Goal: Task Accomplishment & Management: Manage account settings

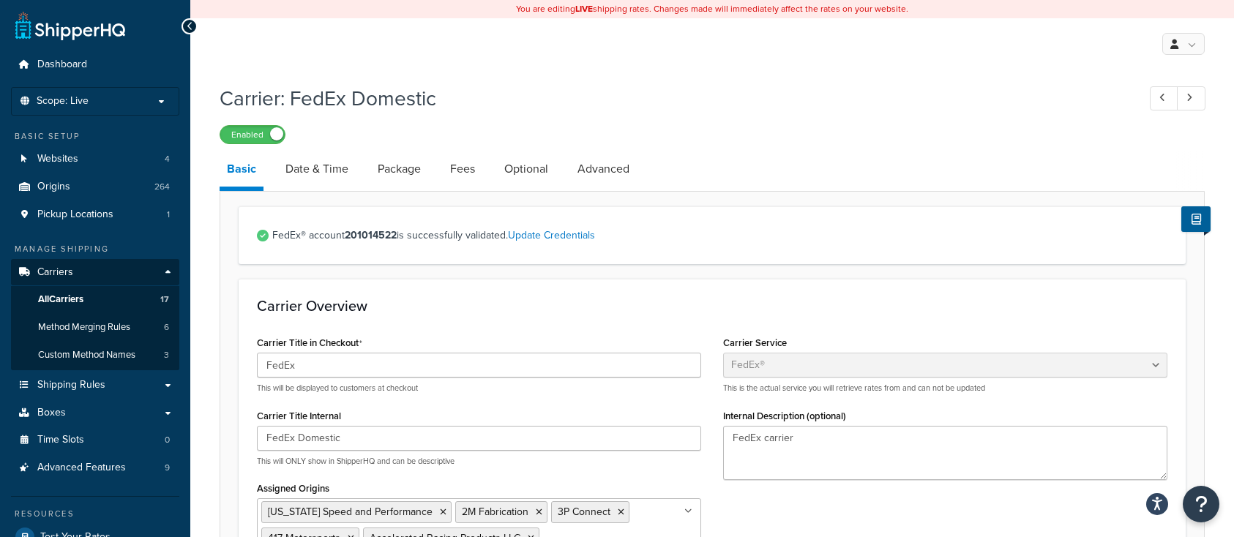
select select "fedEx"
select select "REGULAR_PICKUP"
select select "YOUR_PACKAGING"
select select "fedEx"
select select "REGULAR_PICKUP"
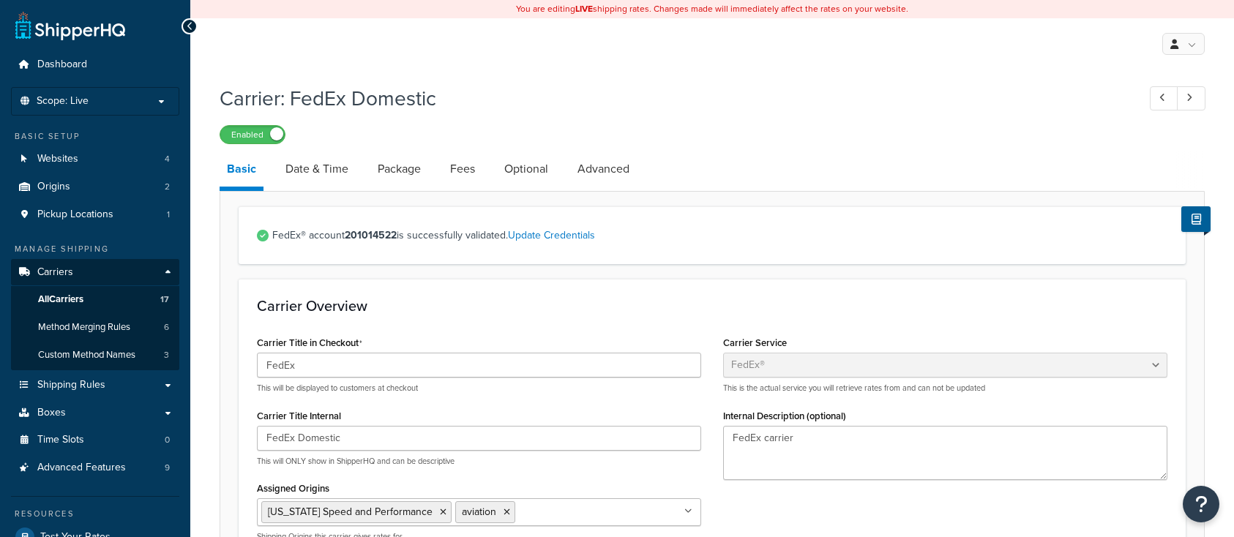
select select "YOUR_PACKAGING"
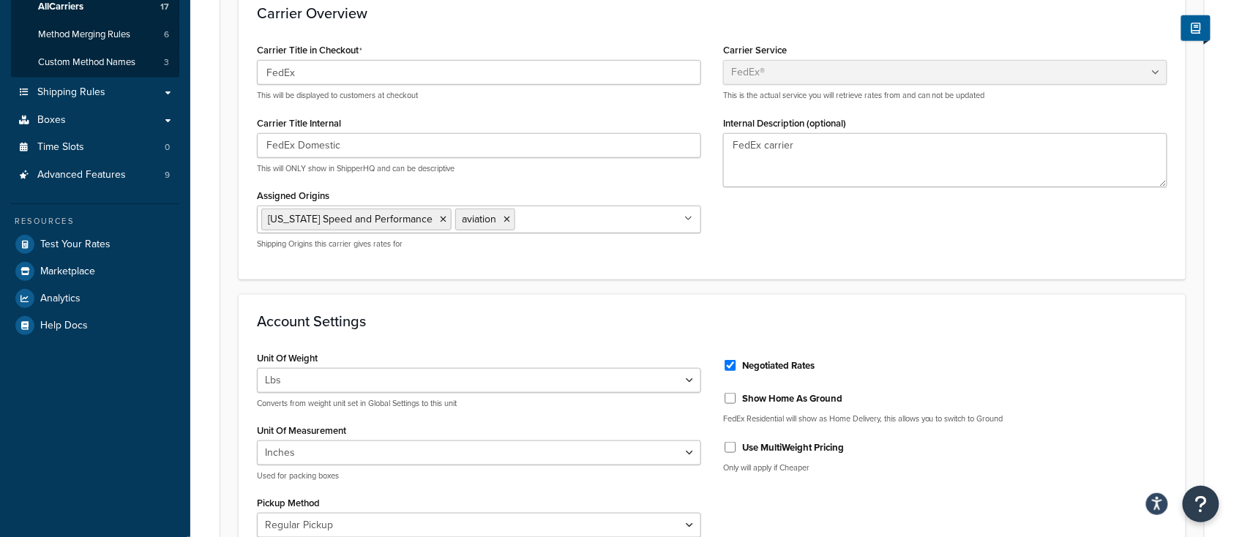
scroll to position [97, 0]
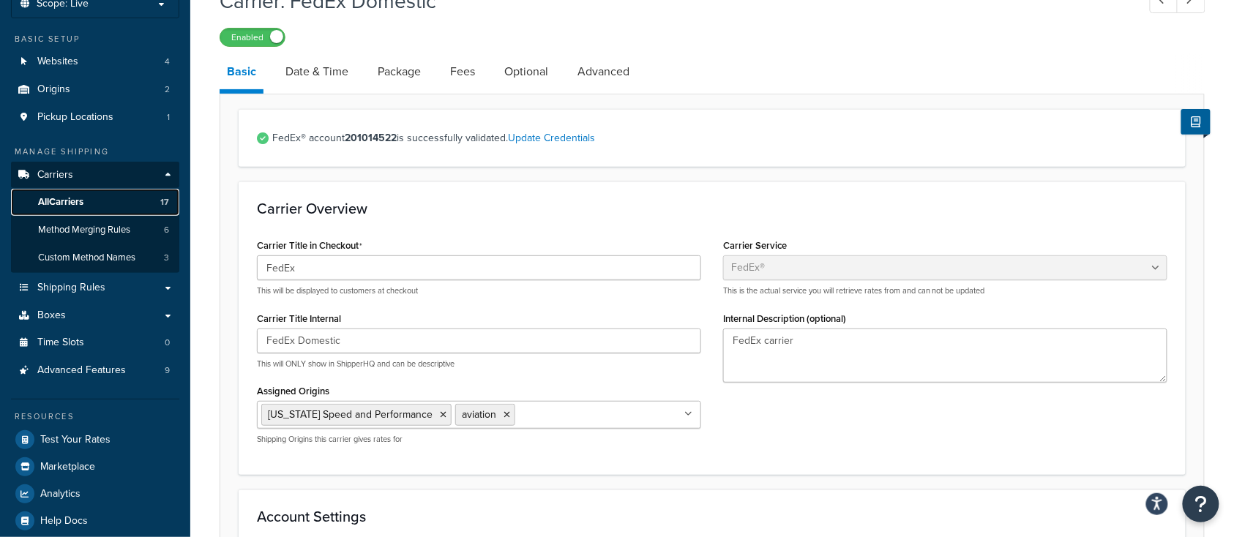
click at [80, 203] on span "All Carriers" at bounding box center [60, 202] width 45 height 12
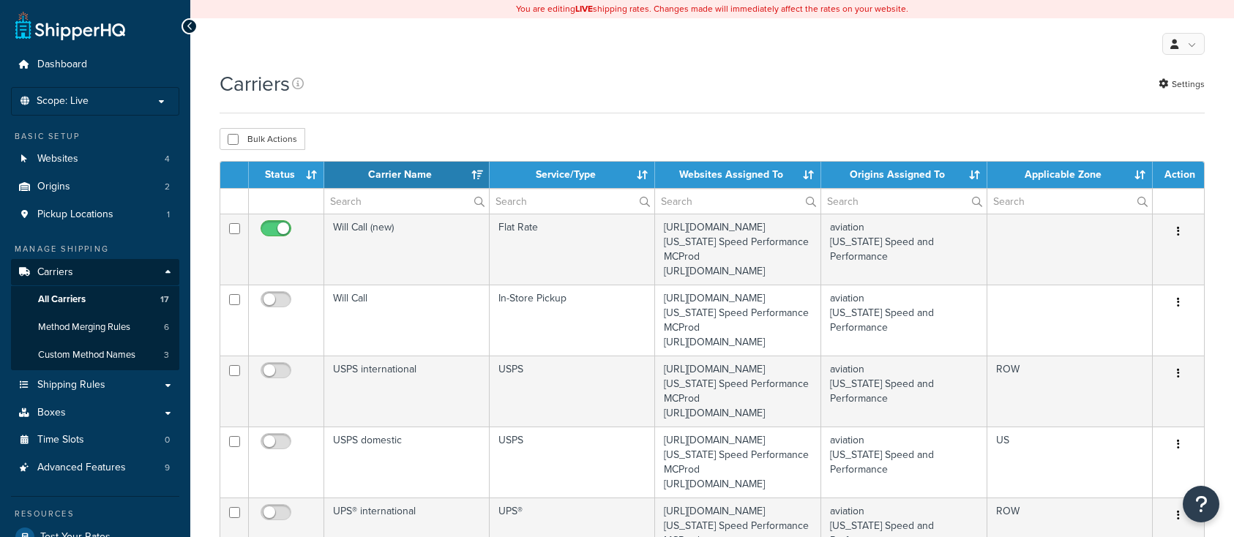
select select "15"
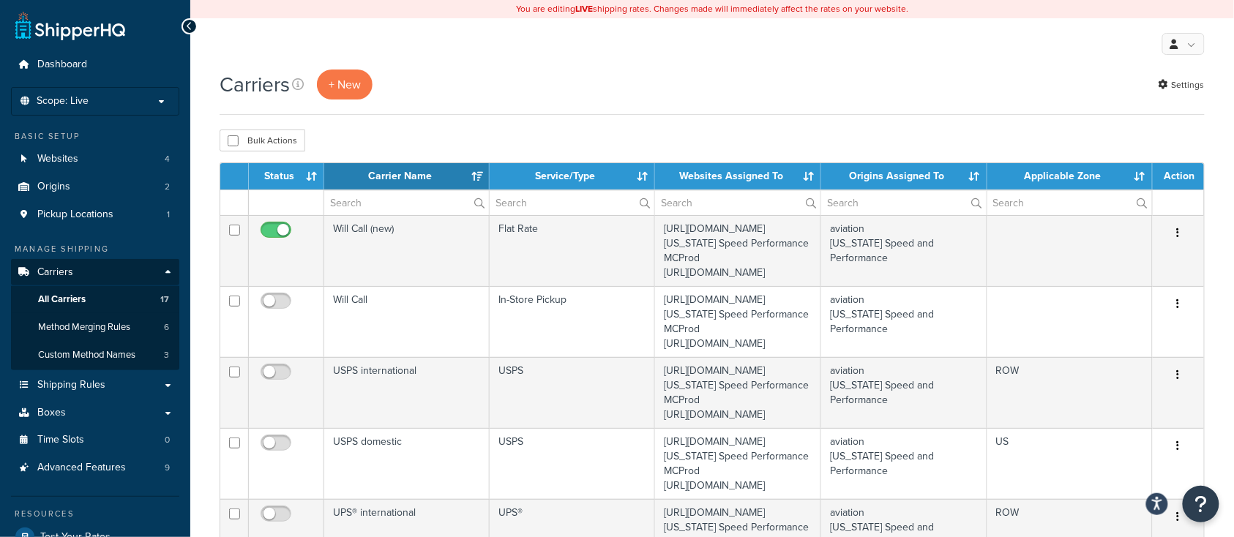
click at [288, 174] on th "Status" at bounding box center [286, 176] width 75 height 26
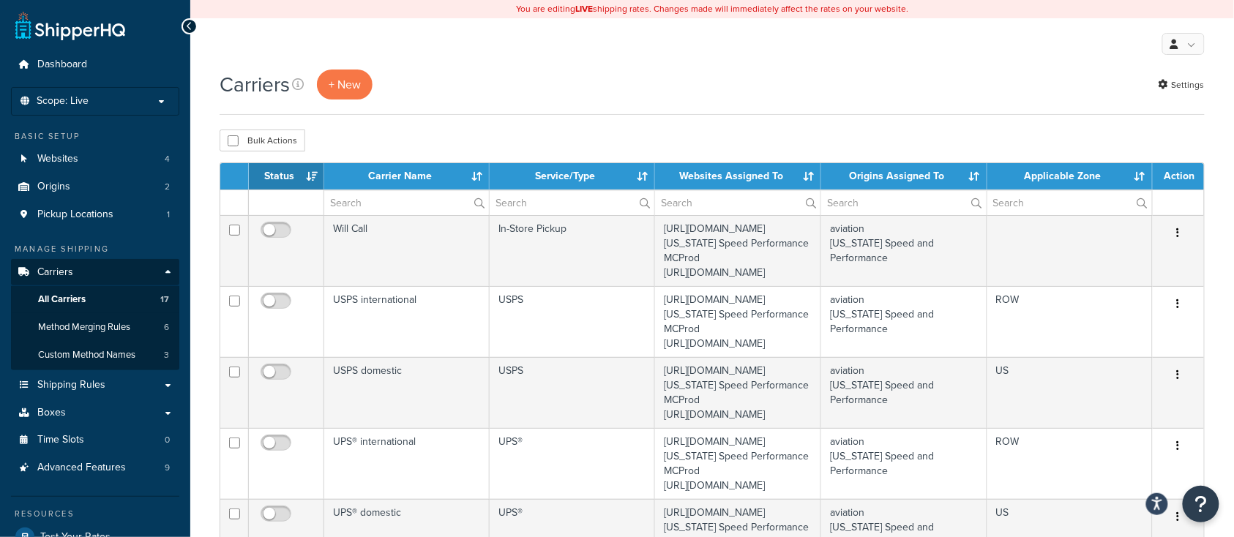
click at [282, 173] on th "Status" at bounding box center [286, 176] width 75 height 26
